Goal: Download file/media

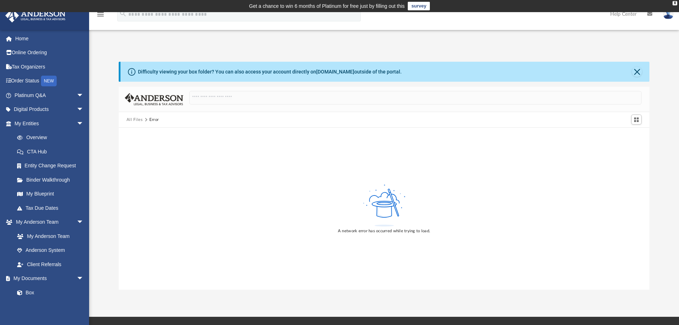
scroll to position [36, 0]
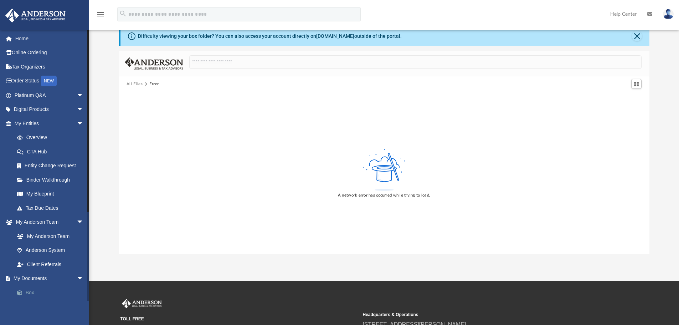
click at [30, 292] on link "Box" at bounding box center [52, 292] width 84 height 14
click at [48, 247] on link "Anderson System" at bounding box center [52, 250] width 84 height 14
click at [49, 248] on link "Anderson System" at bounding box center [52, 250] width 84 height 14
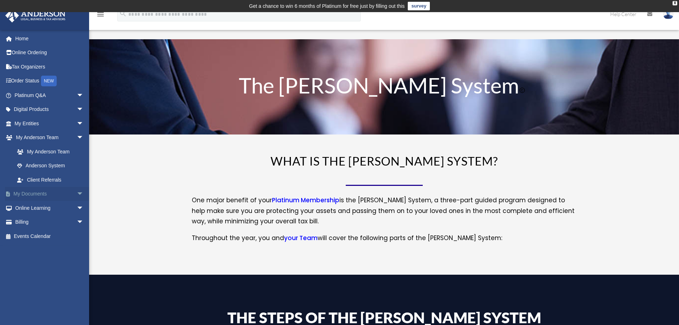
click at [48, 190] on link "My Documents arrow_drop_down" at bounding box center [49, 194] width 89 height 14
click at [77, 195] on span "arrow_drop_down" at bounding box center [84, 194] width 14 height 15
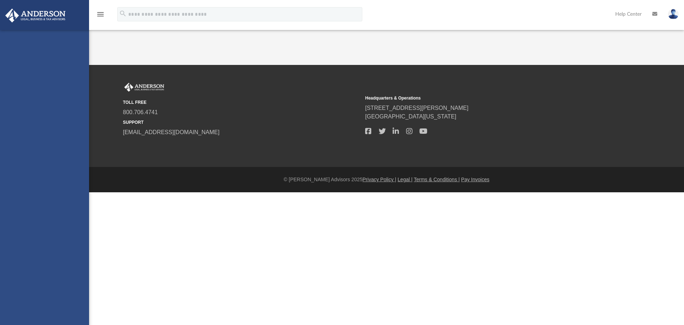
click at [31, 207] on div "[PERSON_NAME][EMAIL_ADDRESS][DOMAIN_NAME] Sign Out [PERSON_NAME][EMAIL_ADDRESS]…" at bounding box center [44, 192] width 89 height 325
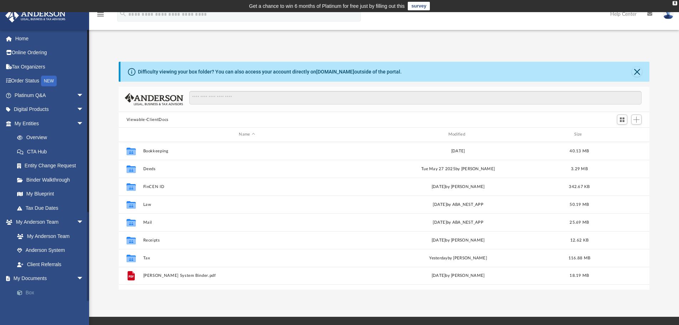
scroll to position [157, 525]
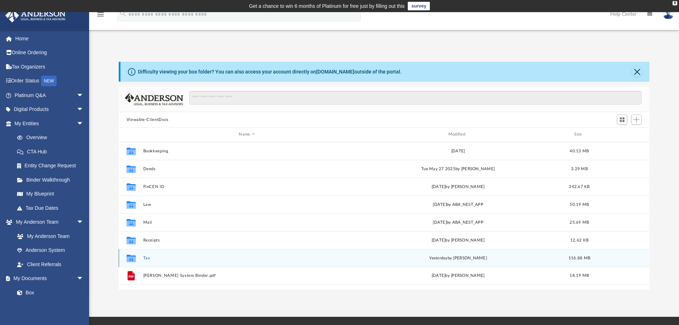
click at [142, 257] on div "Collaborated Folder Tax [DATE] by [PERSON_NAME] 116.88 MB" at bounding box center [384, 258] width 531 height 18
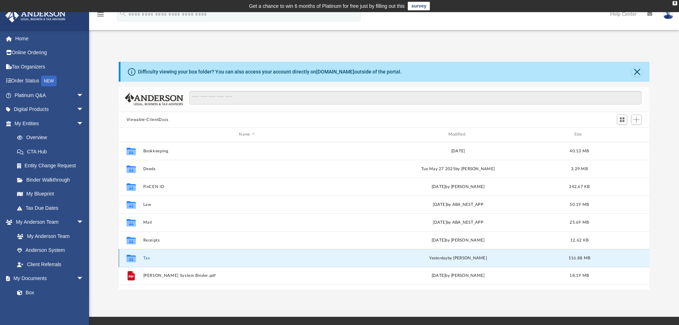
click at [149, 259] on button "Tax" at bounding box center [247, 258] width 208 height 5
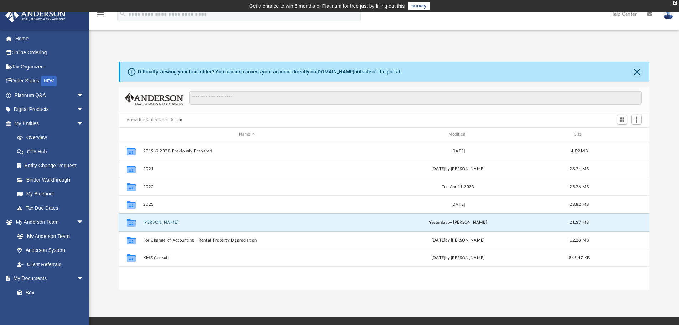
click at [155, 221] on button "[PERSON_NAME]" at bounding box center [247, 222] width 208 height 5
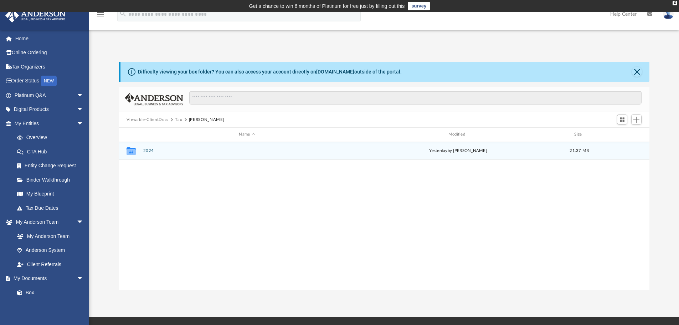
click at [150, 150] on button "2024" at bounding box center [247, 150] width 208 height 5
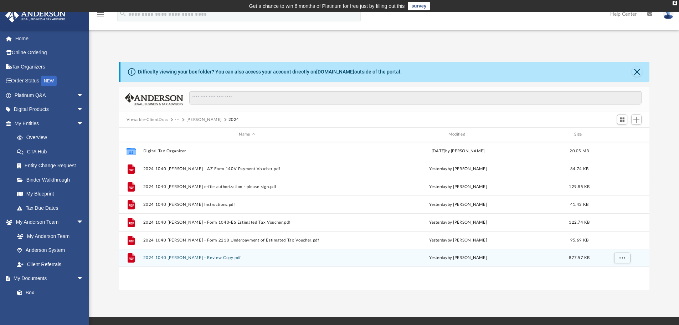
click at [225, 256] on button "2024 1040 [PERSON_NAME] - Review Copy.pdf" at bounding box center [247, 257] width 208 height 5
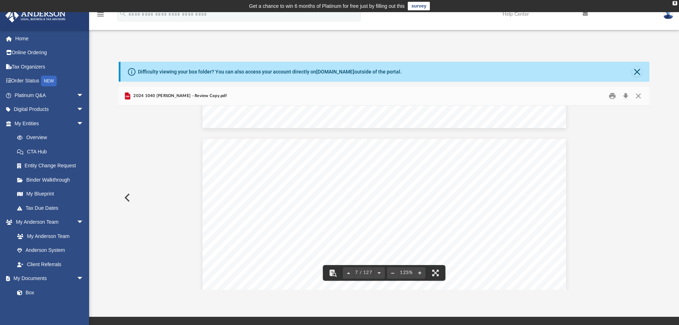
scroll to position [2780, 0]
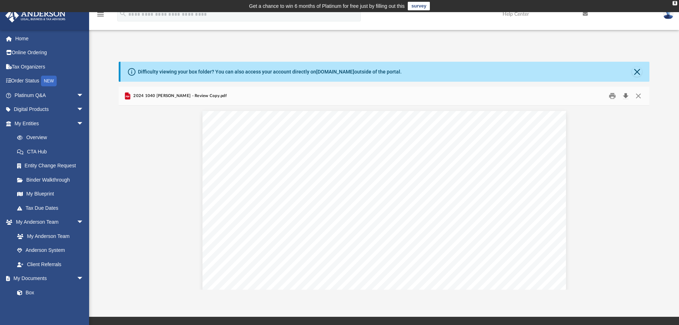
click at [626, 96] on button "Download" at bounding box center [625, 96] width 13 height 11
